Goal: Information Seeking & Learning: Learn about a topic

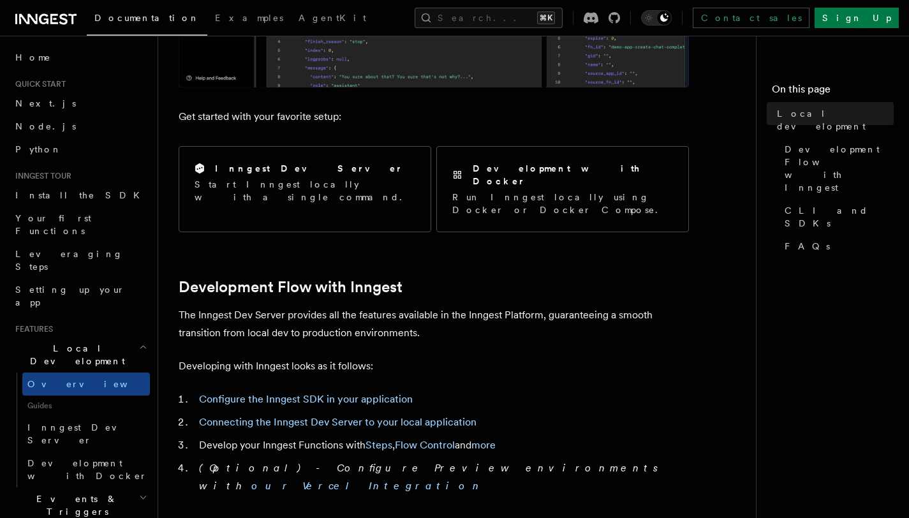
scroll to position [443, 0]
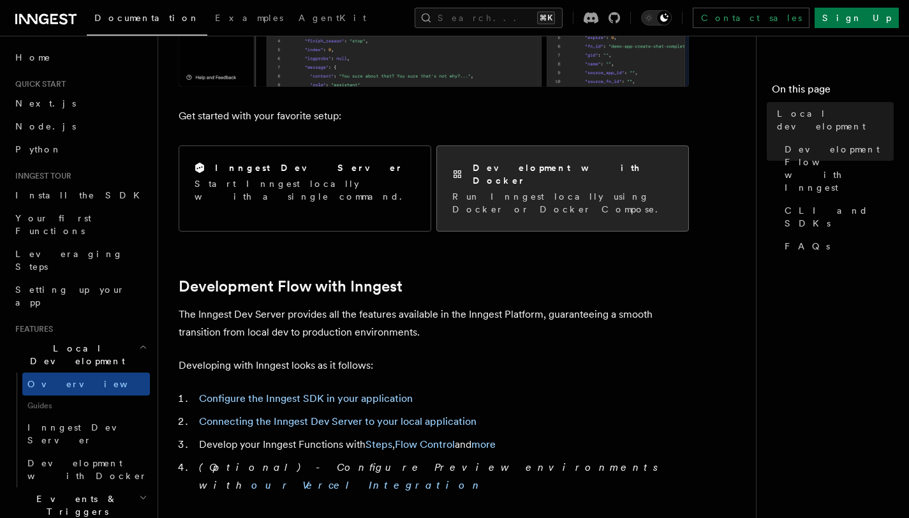
click at [509, 190] on p "Run Inngest locally using Docker or Docker Compose." at bounding box center [562, 203] width 221 height 26
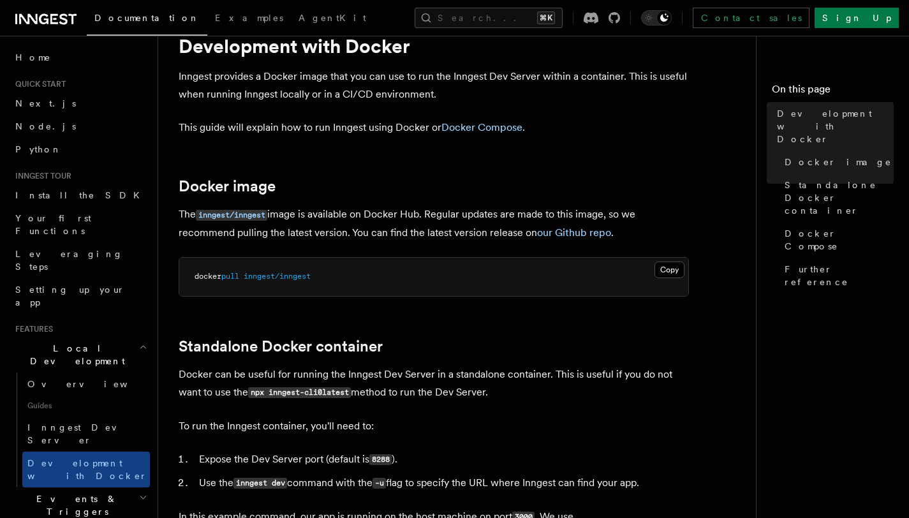
scroll to position [122, 0]
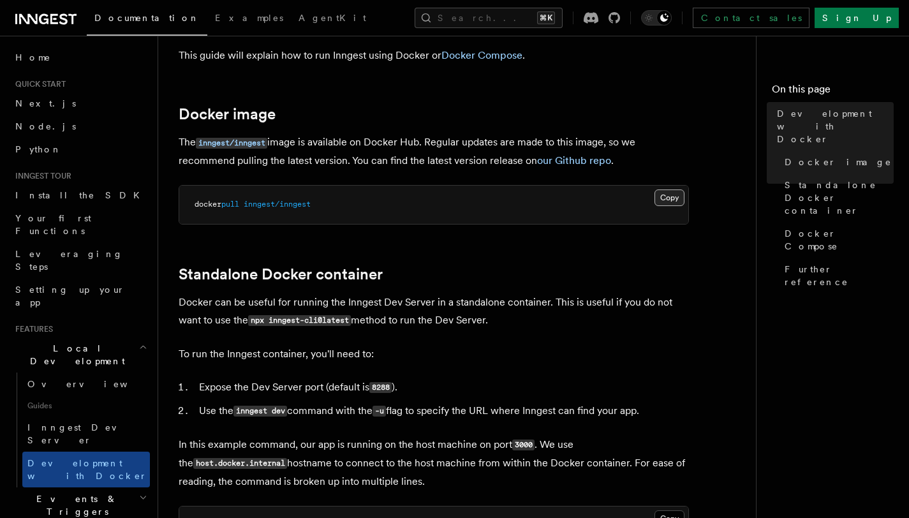
click at [662, 192] on button "Copy Copied" at bounding box center [670, 197] width 30 height 17
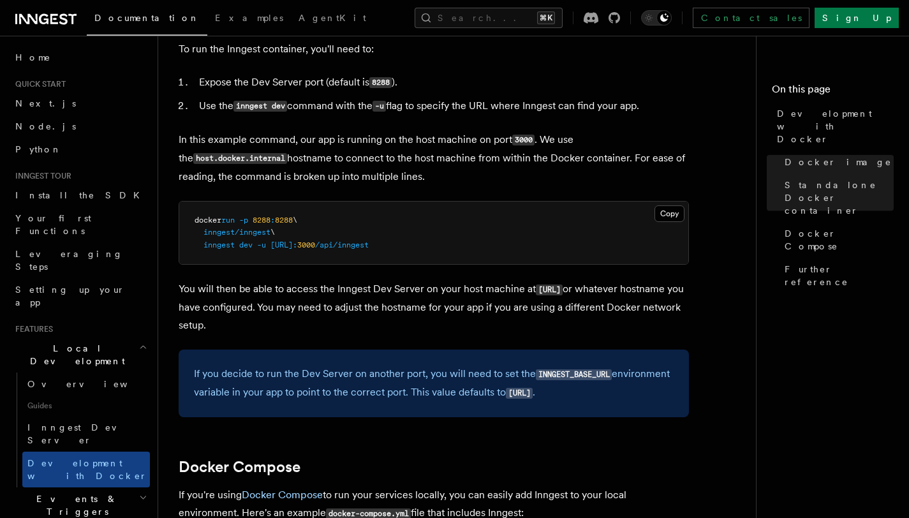
scroll to position [371, 0]
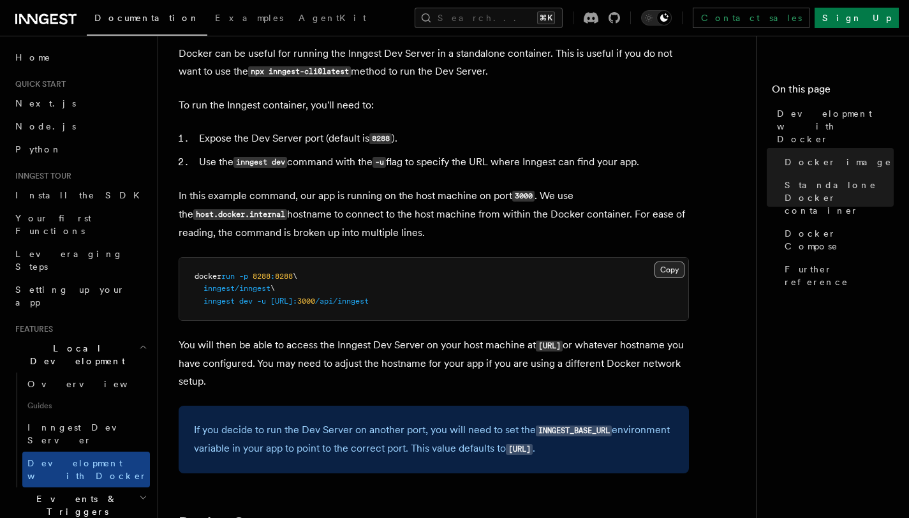
click at [661, 270] on button "Copy Copied" at bounding box center [670, 270] width 30 height 17
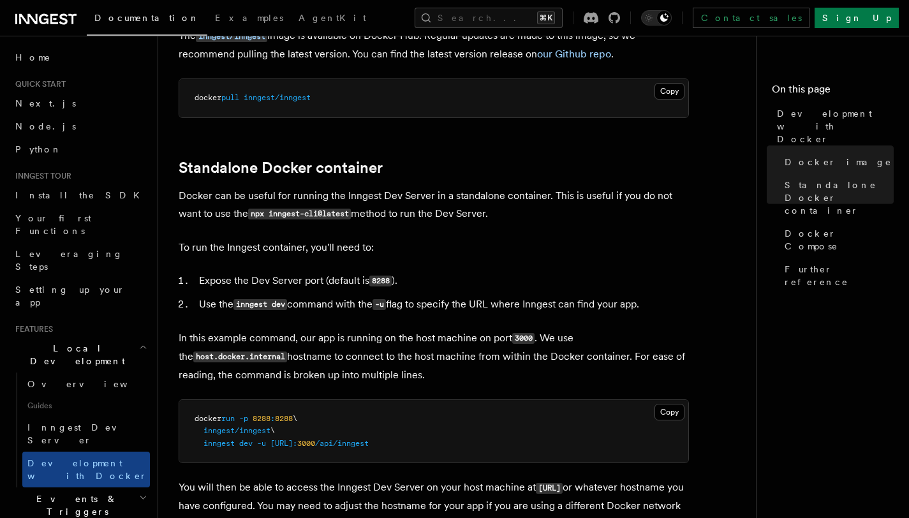
scroll to position [0, 0]
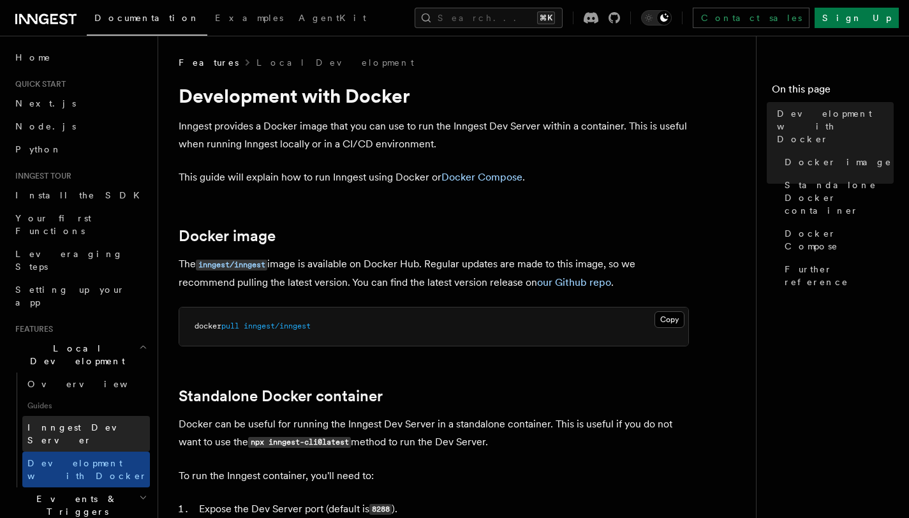
click at [96, 422] on span "Inngest Dev Server" at bounding box center [81, 433] width 109 height 23
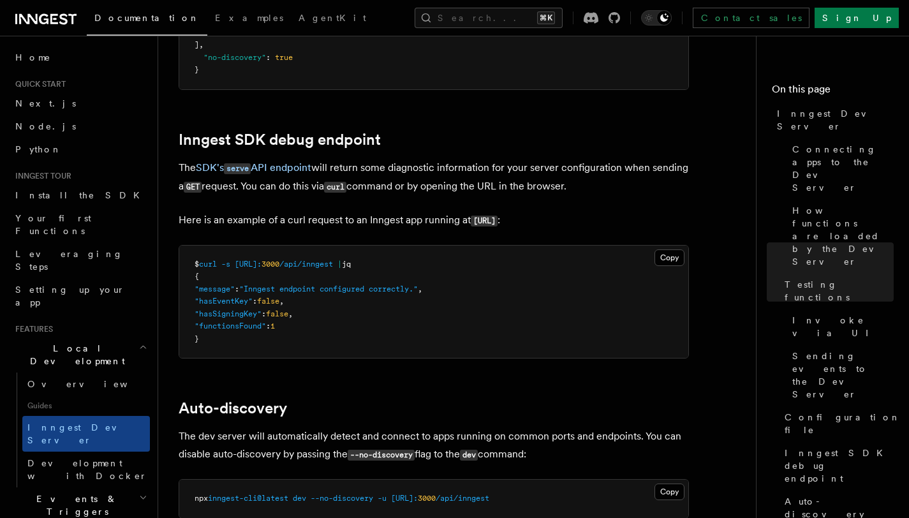
scroll to position [3262, 0]
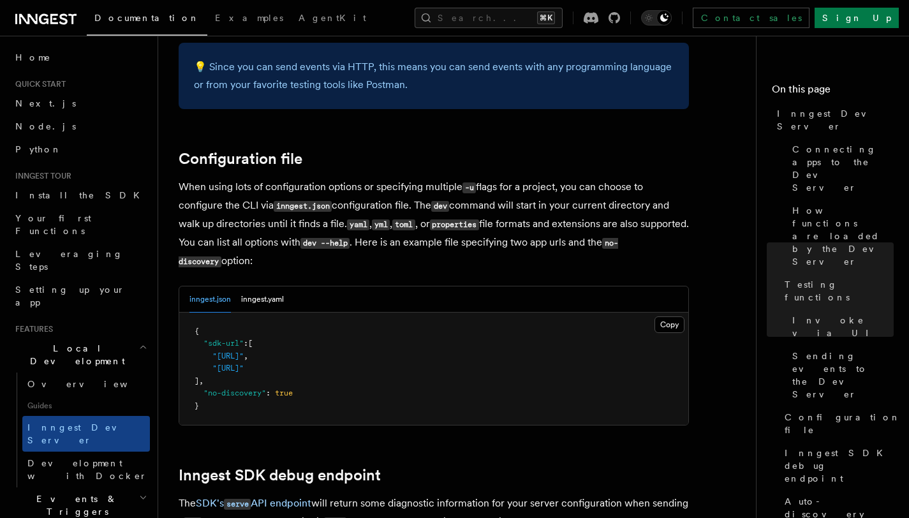
drag, startPoint x: 218, startPoint y: 345, endPoint x: 367, endPoint y: 348, distance: 149.3
click at [244, 352] on span ""http://localhost:3000/api/inngest"" at bounding box center [227, 356] width 31 height 9
copy span "http://localhost:3000/api/inngest"
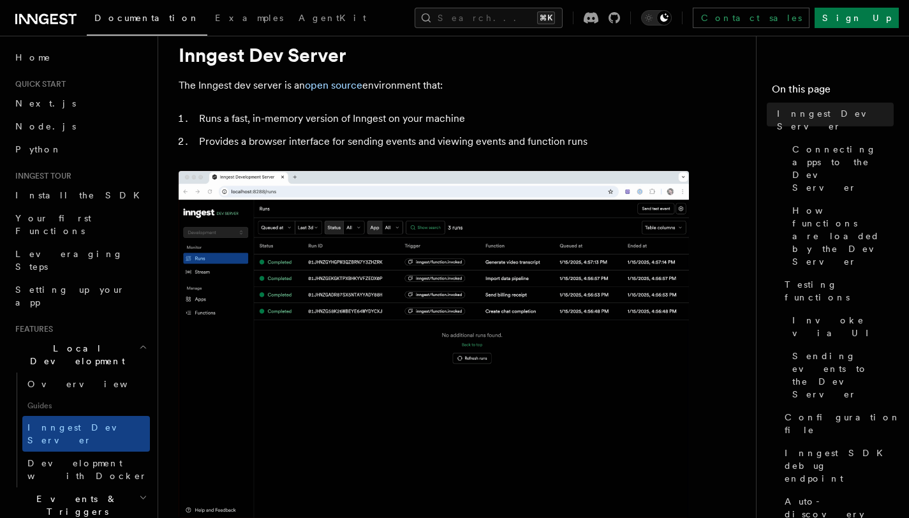
scroll to position [0, 0]
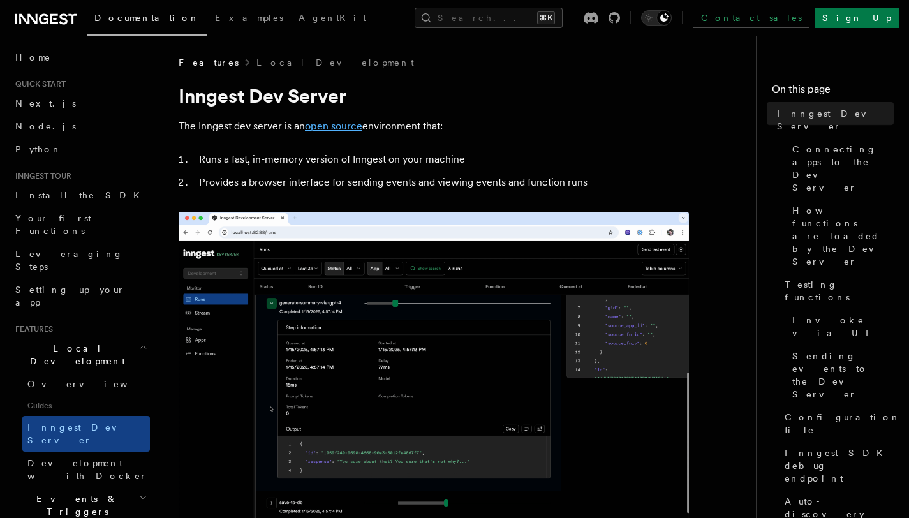
click at [351, 129] on link "open source" at bounding box center [333, 126] width 57 height 12
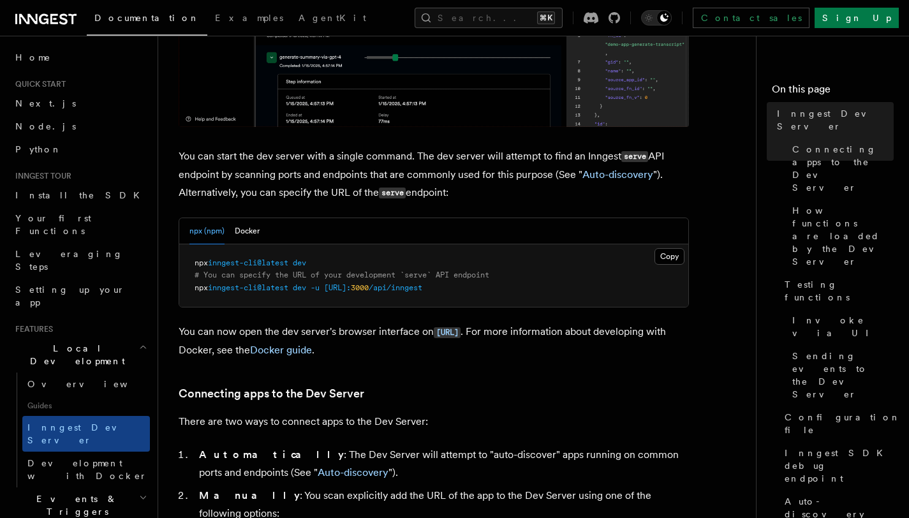
scroll to position [433, 0]
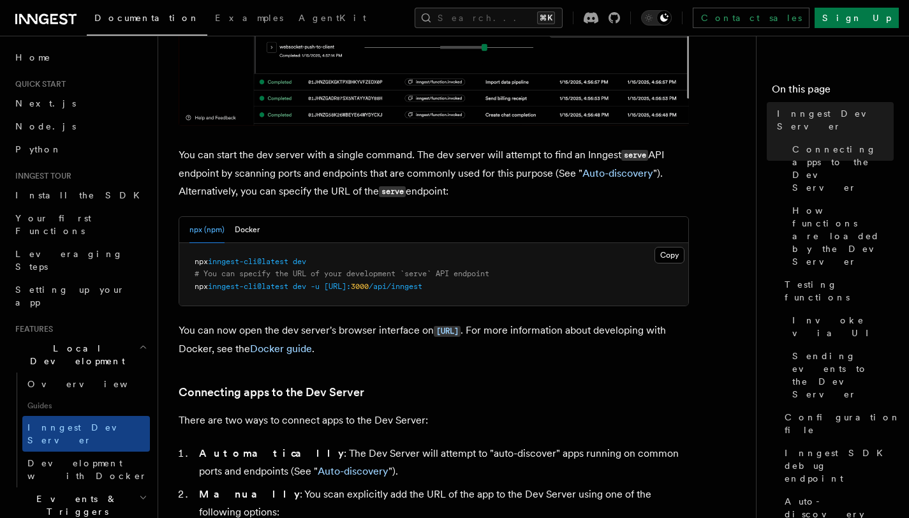
click at [260, 226] on div "npx (npm) Docker" at bounding box center [433, 230] width 509 height 26
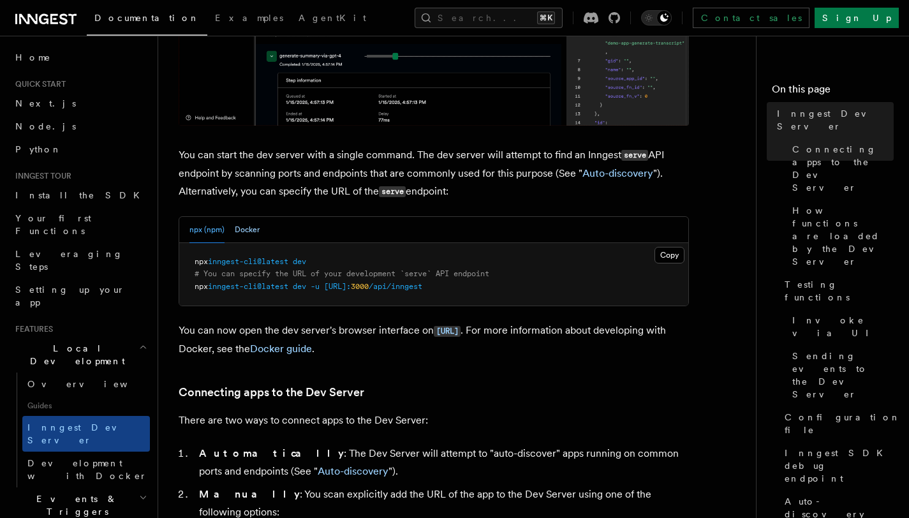
click at [249, 228] on button "Docker" at bounding box center [247, 230] width 25 height 26
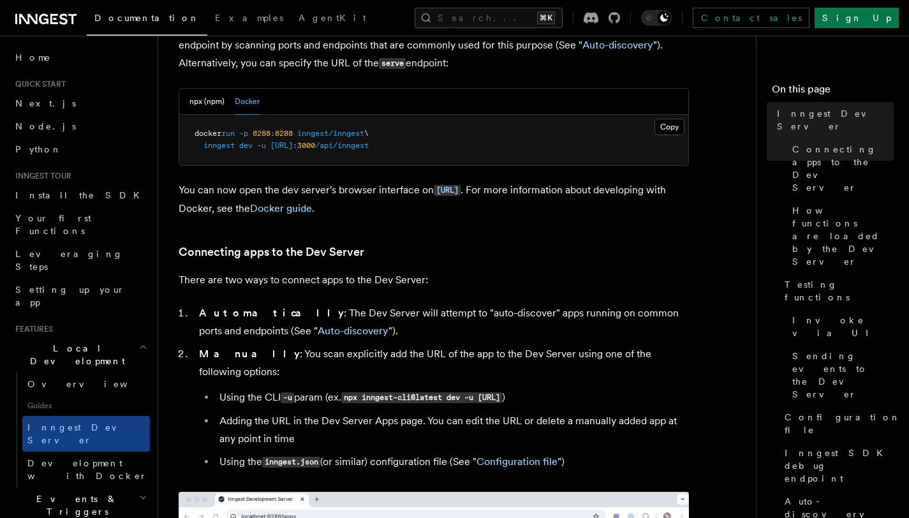
scroll to position [595, 0]
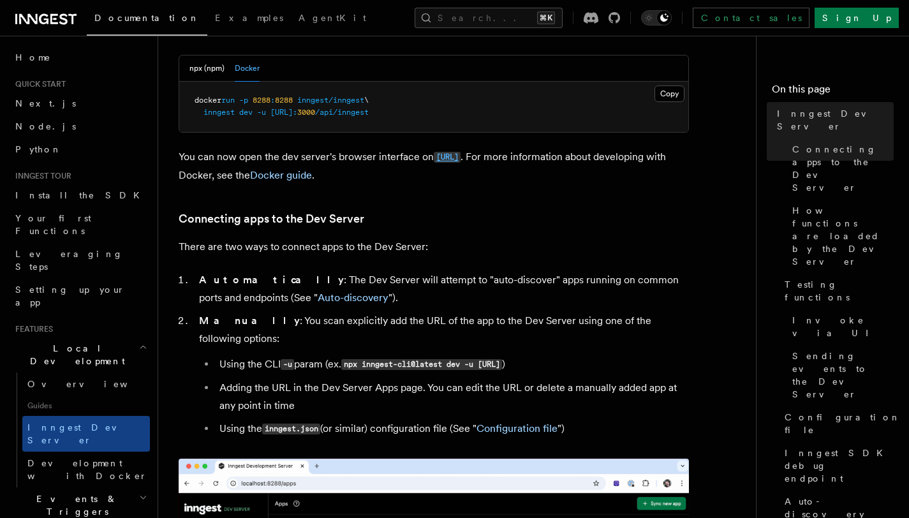
click at [443, 158] on code "http://localhost:8288" at bounding box center [447, 157] width 27 height 11
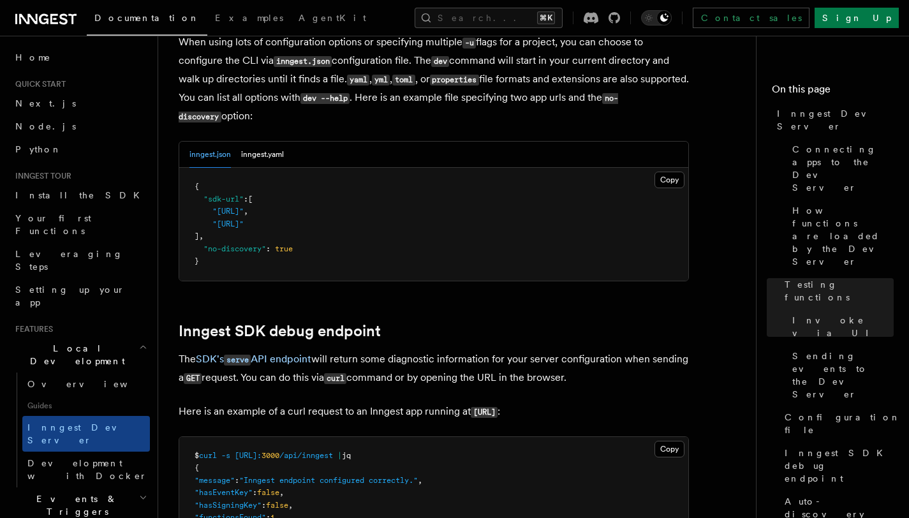
scroll to position [3415, 0]
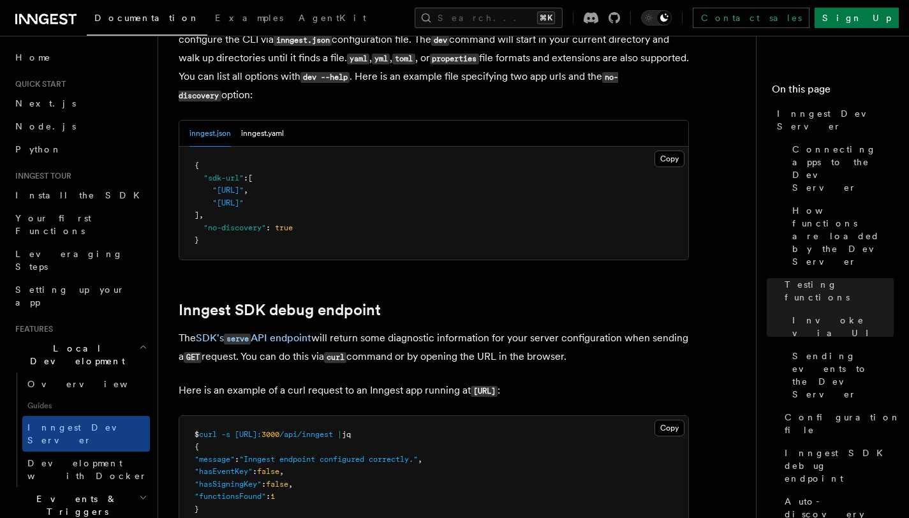
drag, startPoint x: 217, startPoint y: 179, endPoint x: 369, endPoint y: 177, distance: 152.5
click at [244, 186] on span ""http://localhost:3000/api/inngest"" at bounding box center [227, 190] width 31 height 9
copy span "http://localhost:3000/api/inngest"
click at [244, 186] on span ""http://localhost:3000/api/inngest"" at bounding box center [227, 190] width 31 height 9
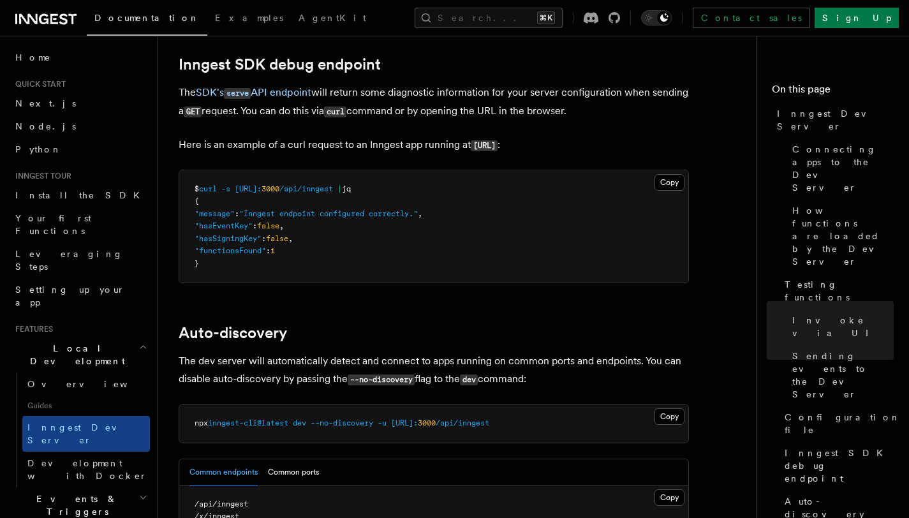
scroll to position [3658, 0]
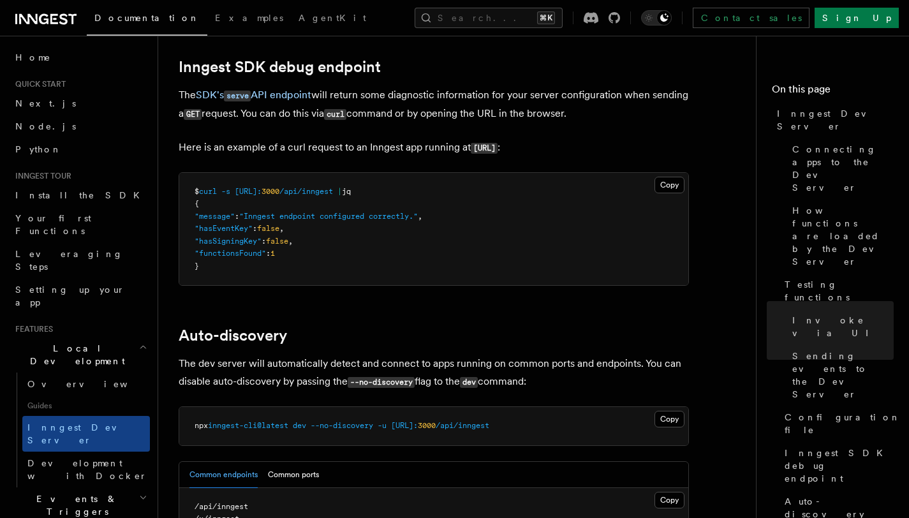
click at [374, 185] on pre "$ curl -s http://localhost: 3000 /api/inngest | jq { "message" : "Inngest endpo…" at bounding box center [433, 229] width 509 height 113
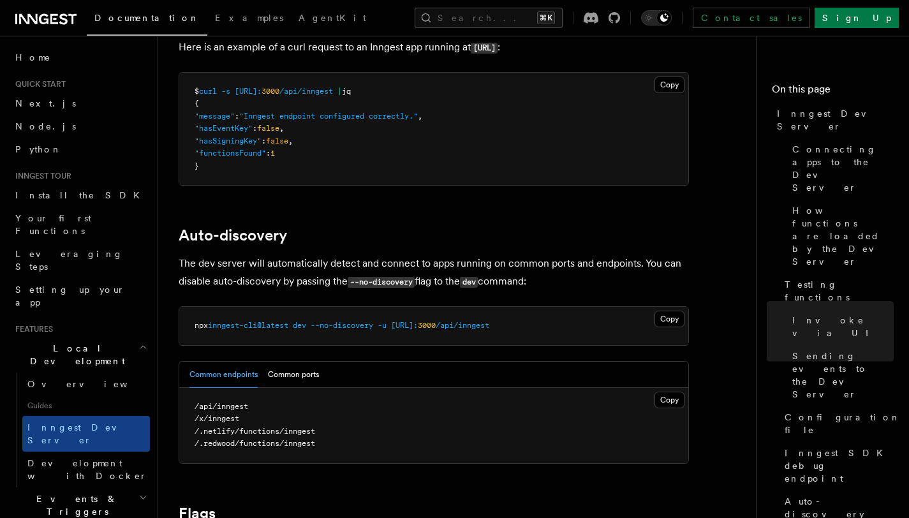
scroll to position [3883, 0]
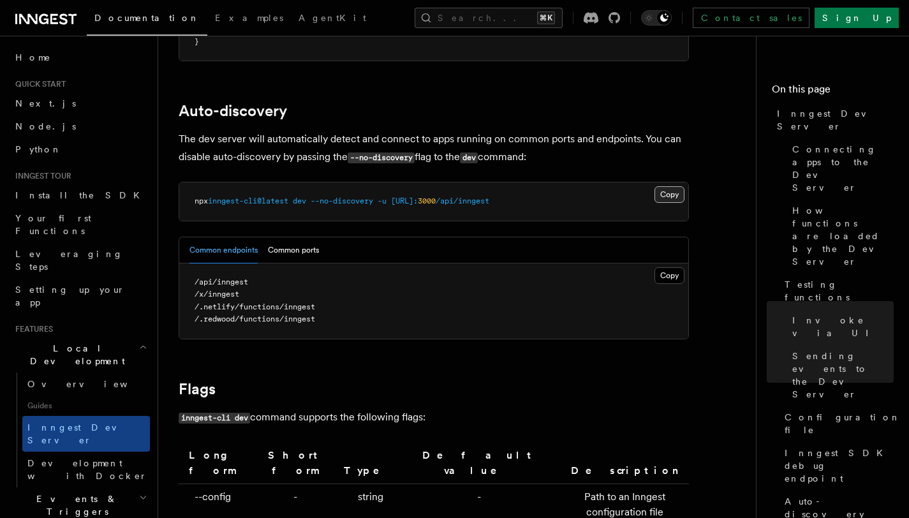
click at [664, 186] on button "Copy Copied" at bounding box center [670, 194] width 30 height 17
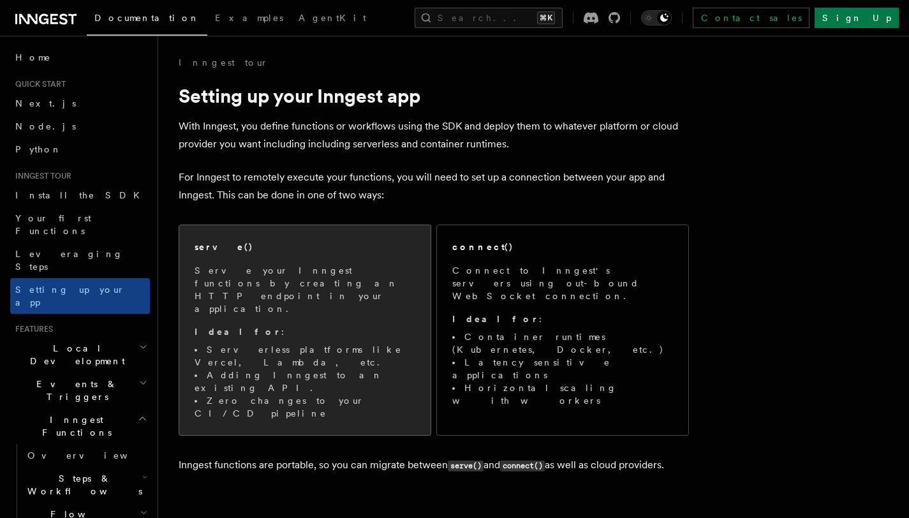
click at [323, 269] on p "Serve your Inngest functions by creating an HTTP endpoint in your application." at bounding box center [305, 289] width 221 height 51
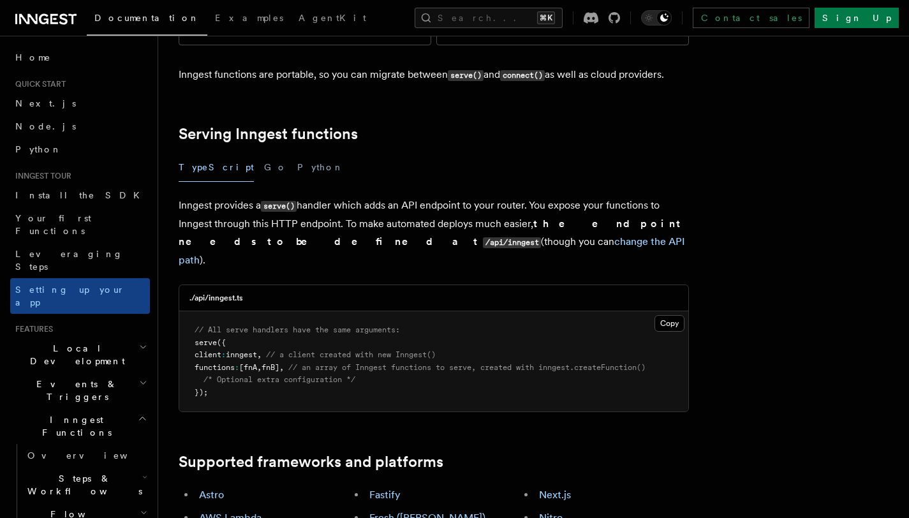
scroll to position [390, 0]
click at [297, 153] on button "Python" at bounding box center [320, 167] width 47 height 29
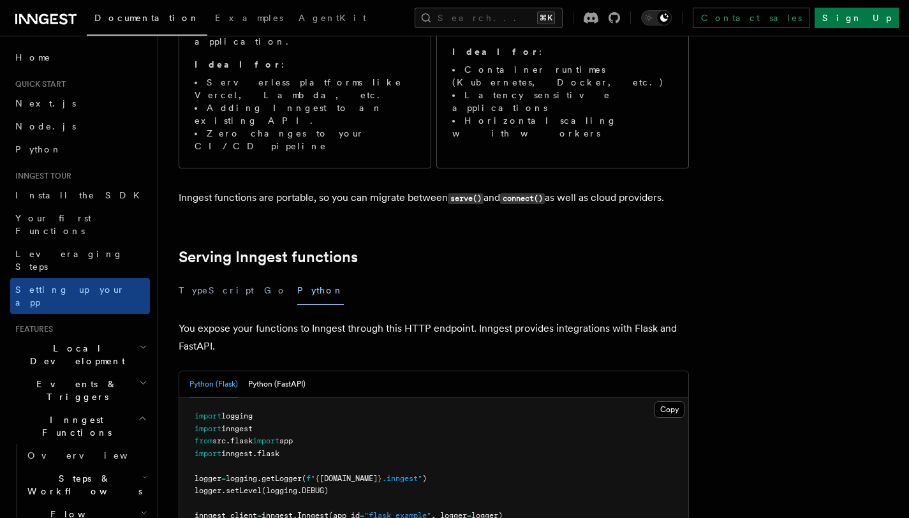
scroll to position [265, 0]
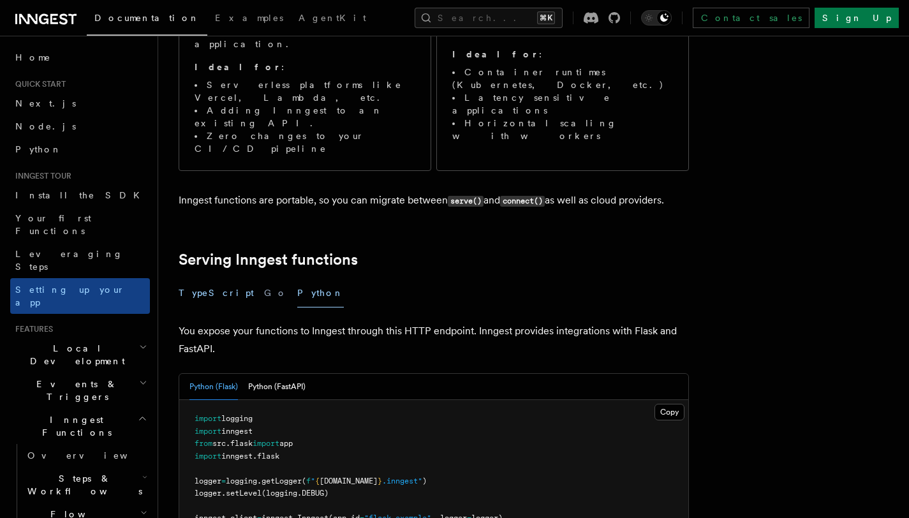
click at [196, 279] on button "TypeScript" at bounding box center [216, 293] width 75 height 29
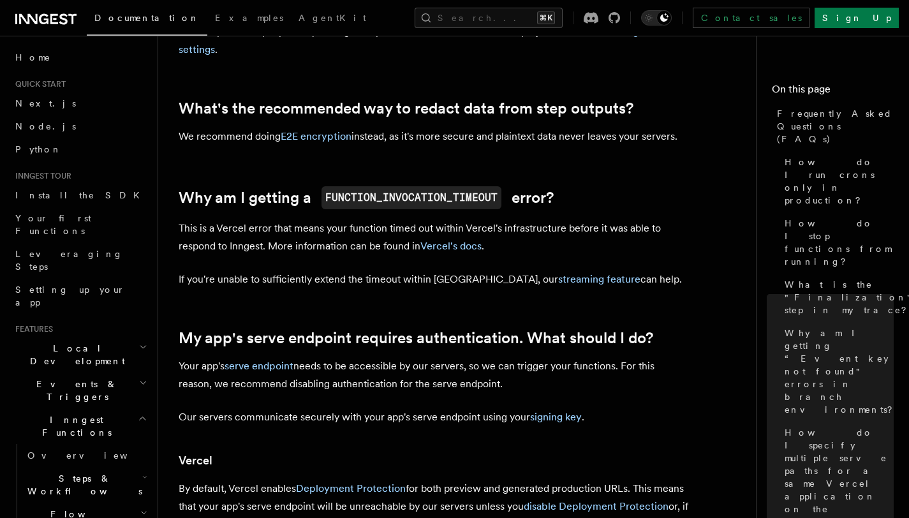
scroll to position [1421, 0]
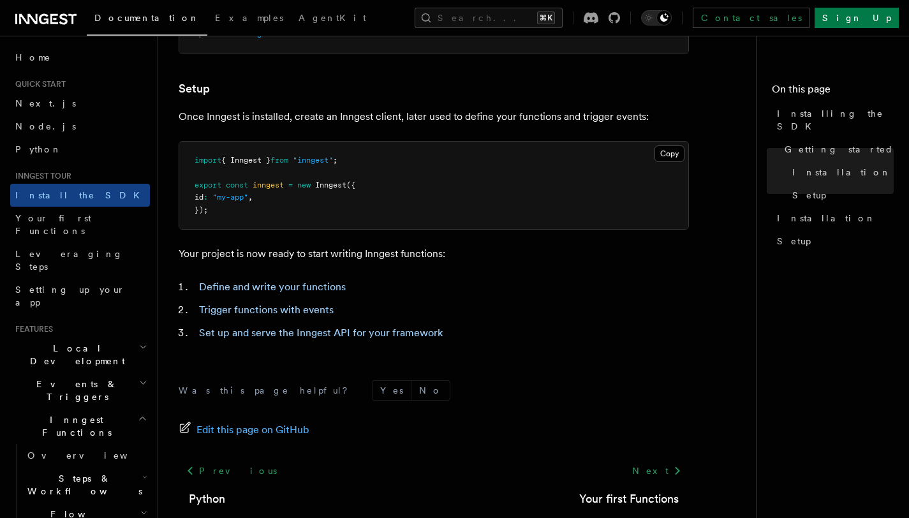
scroll to position [543, 0]
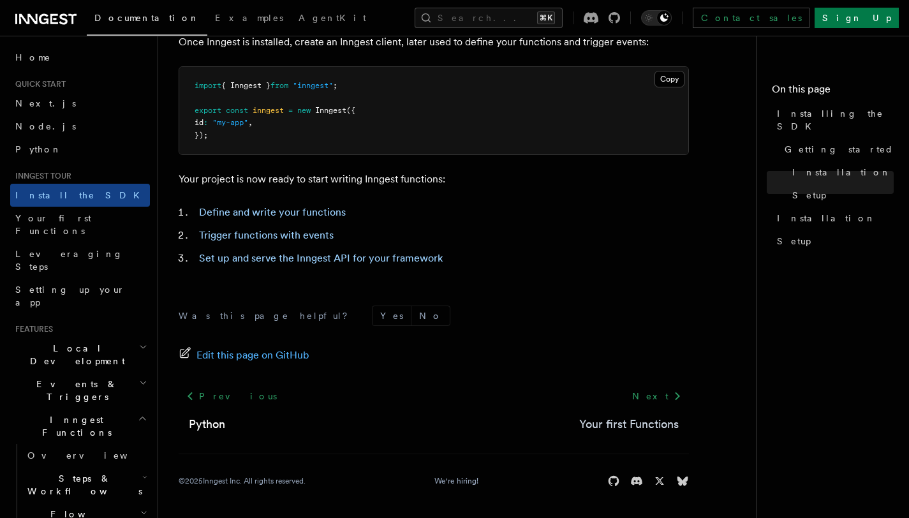
click at [611, 424] on link "Your first Functions" at bounding box center [629, 424] width 100 height 18
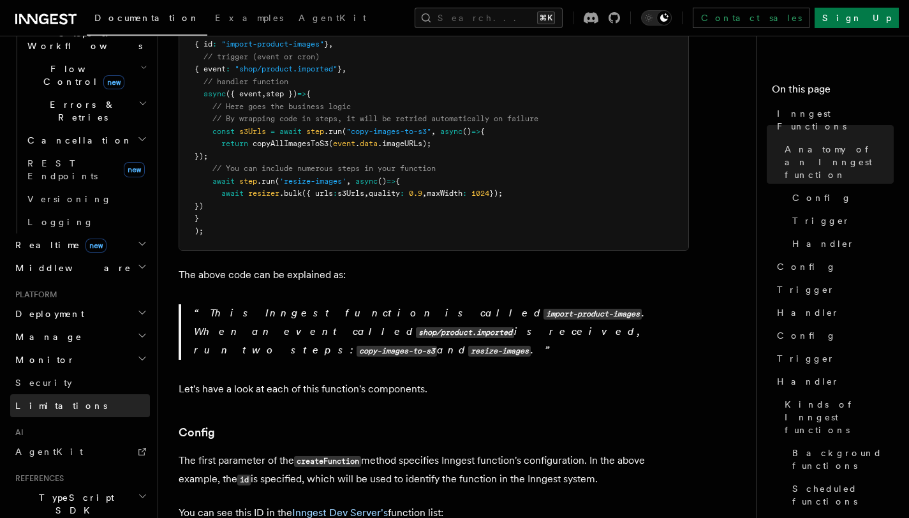
scroll to position [528, 0]
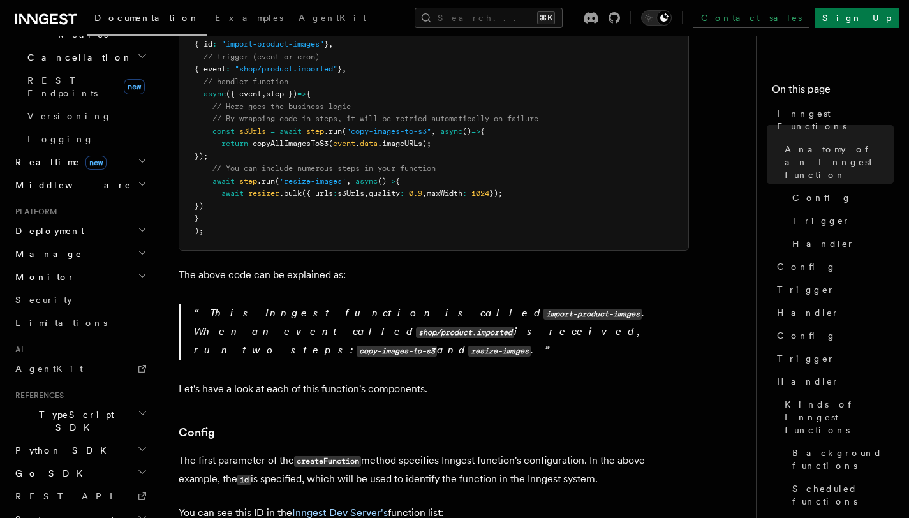
click at [61, 408] on span "TypeScript SDK" at bounding box center [74, 421] width 128 height 26
click at [58, 408] on span "TypeScript SDK" at bounding box center [74, 421] width 128 height 26
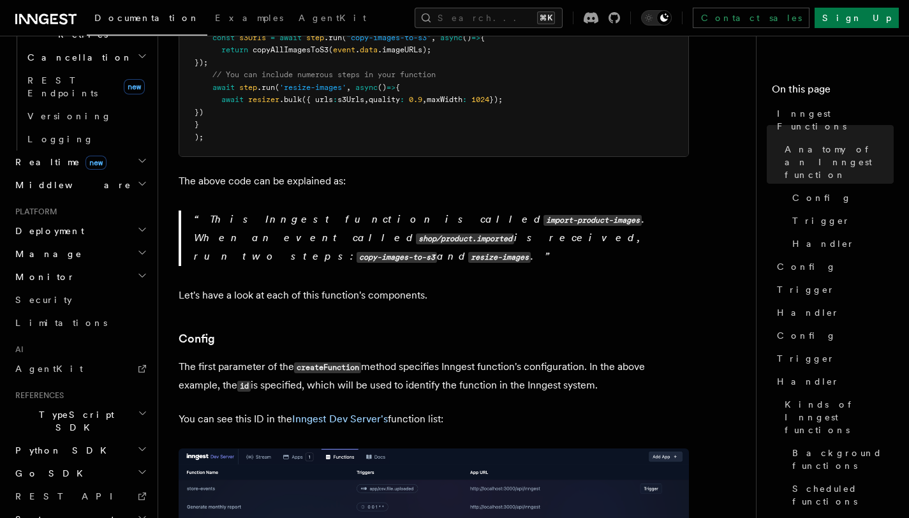
scroll to position [507, 0]
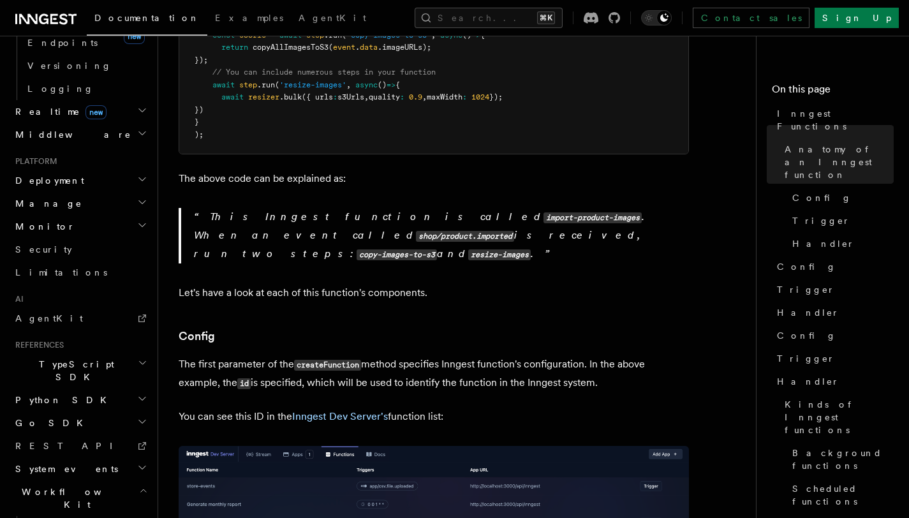
scroll to position [643, 0]
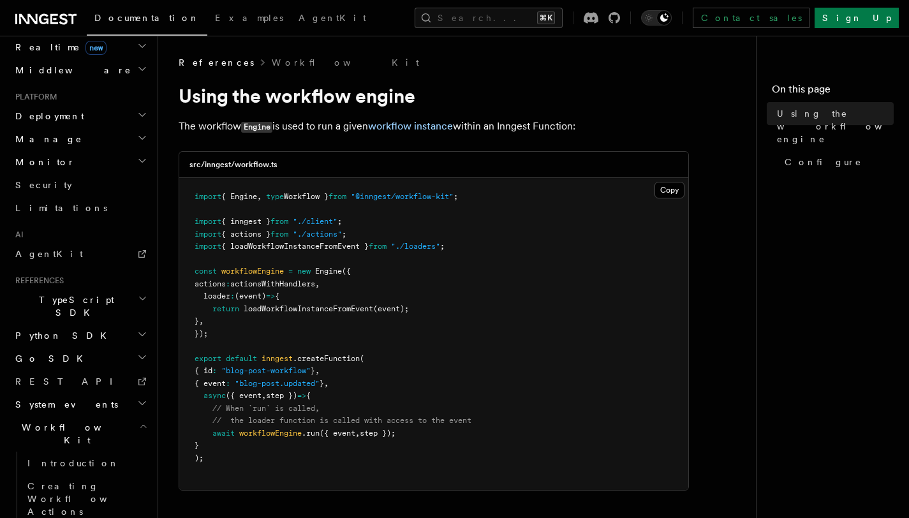
scroll to position [207, 0]
